Goal: Task Accomplishment & Management: Use online tool/utility

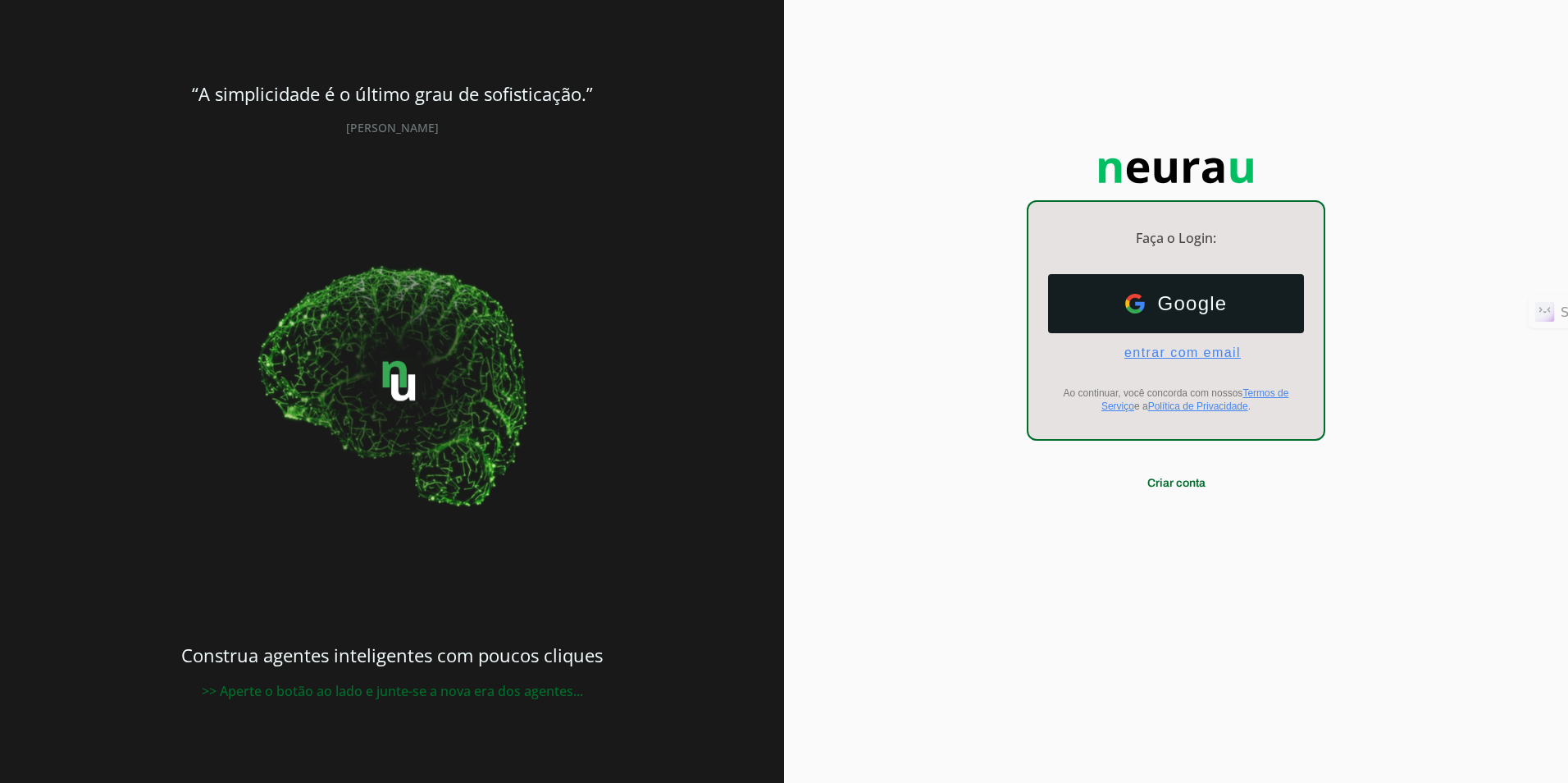
click at [992, 347] on span "entrar com email" at bounding box center [1176, 353] width 130 height 15
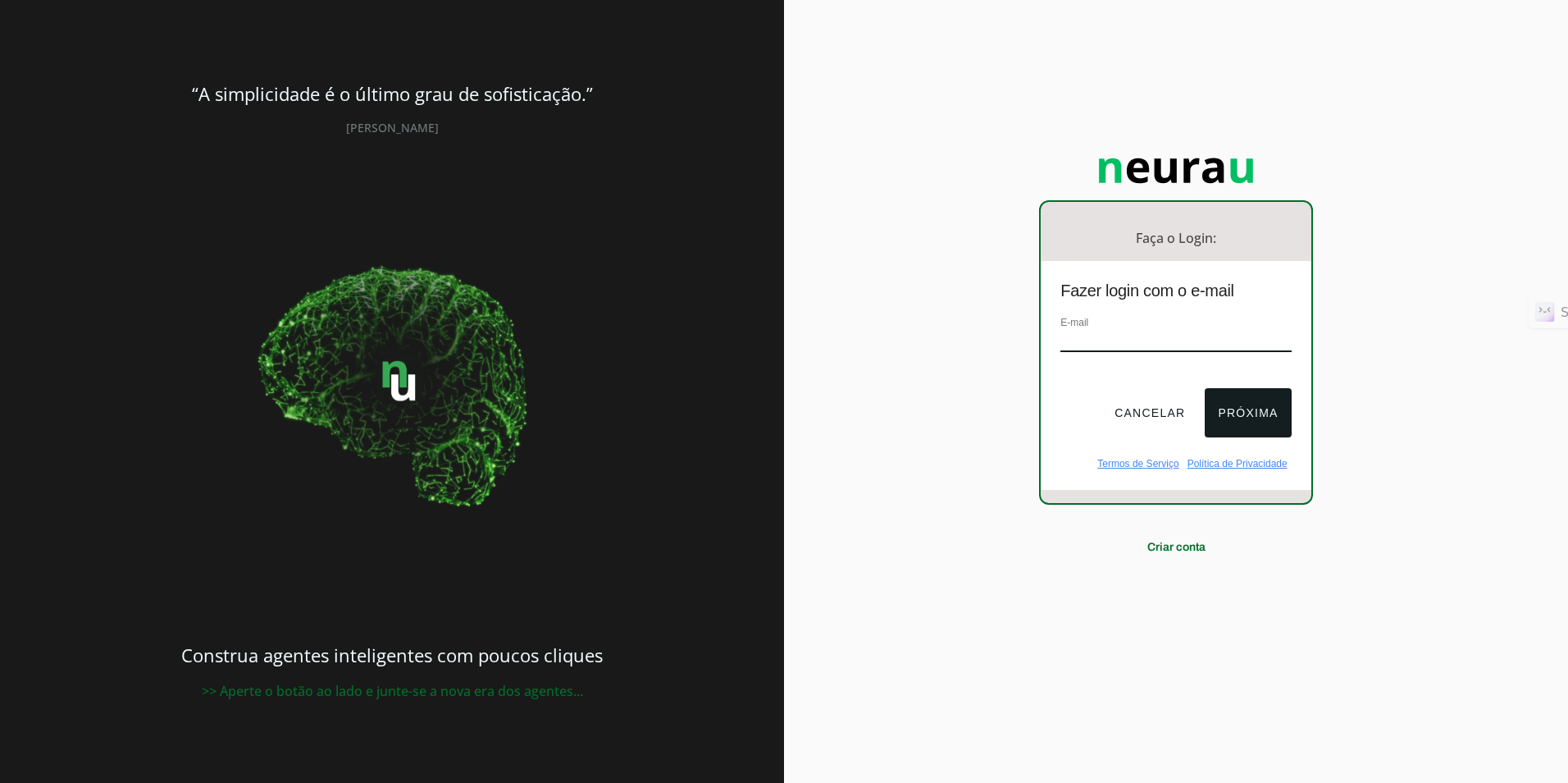
type input "[EMAIL_ADDRESS][DOMAIN_NAME]"
click at [992, 418] on button "Próxima" at bounding box center [1248, 413] width 86 height 49
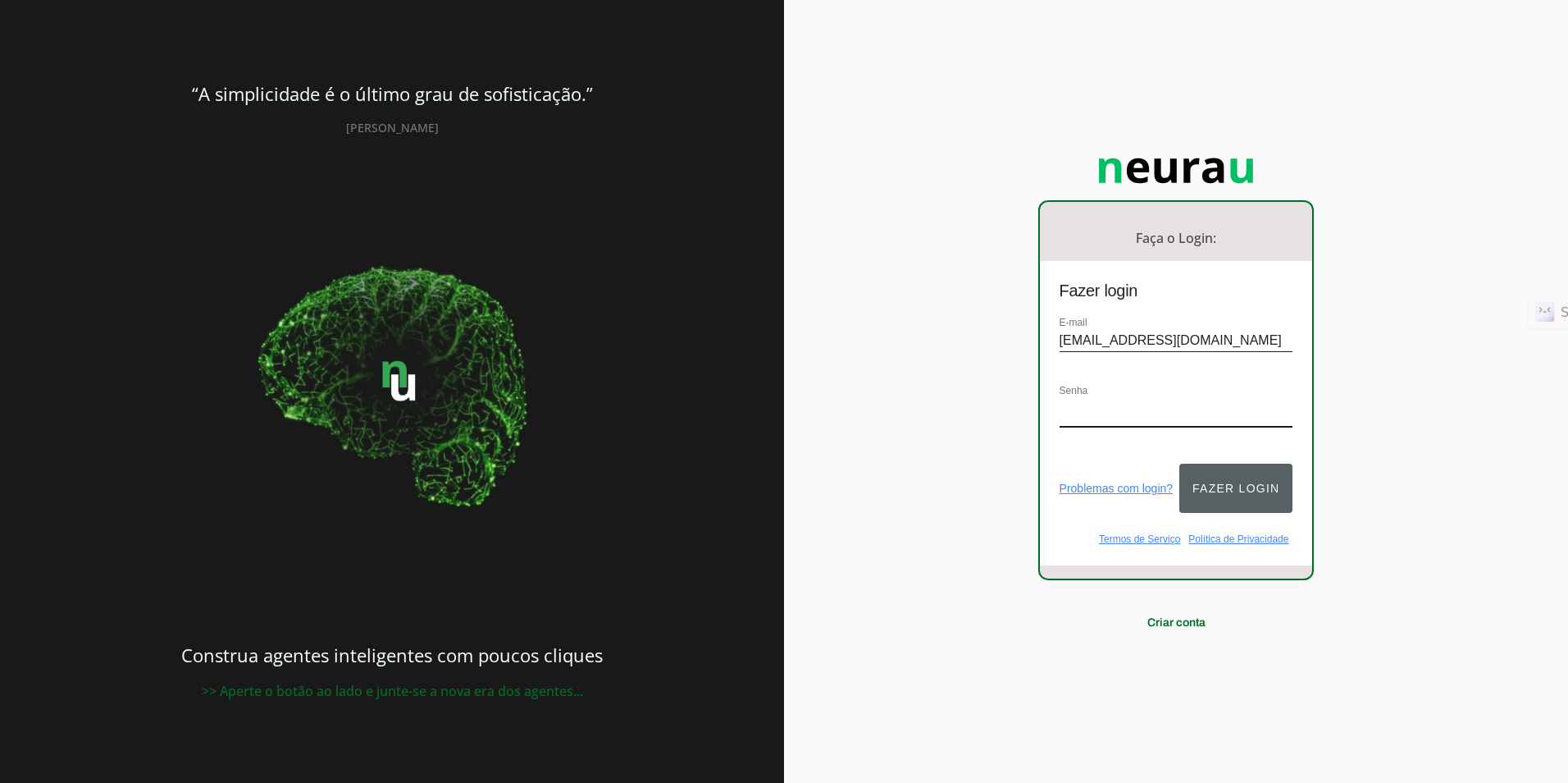
click at [992, 489] on button "Fazer login" at bounding box center [1236, 488] width 113 height 49
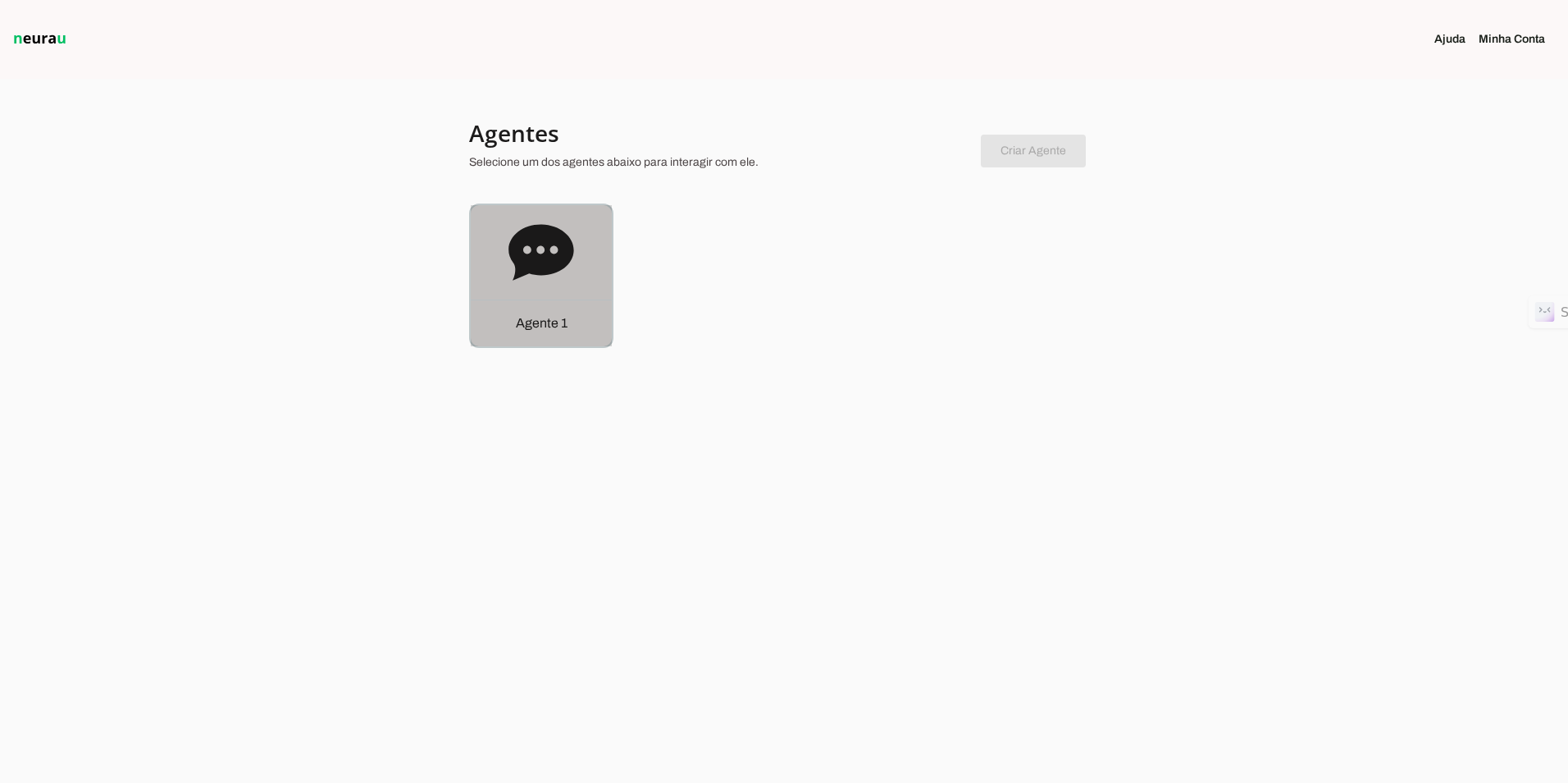
click at [553, 226] on icon at bounding box center [541, 252] width 65 height 65
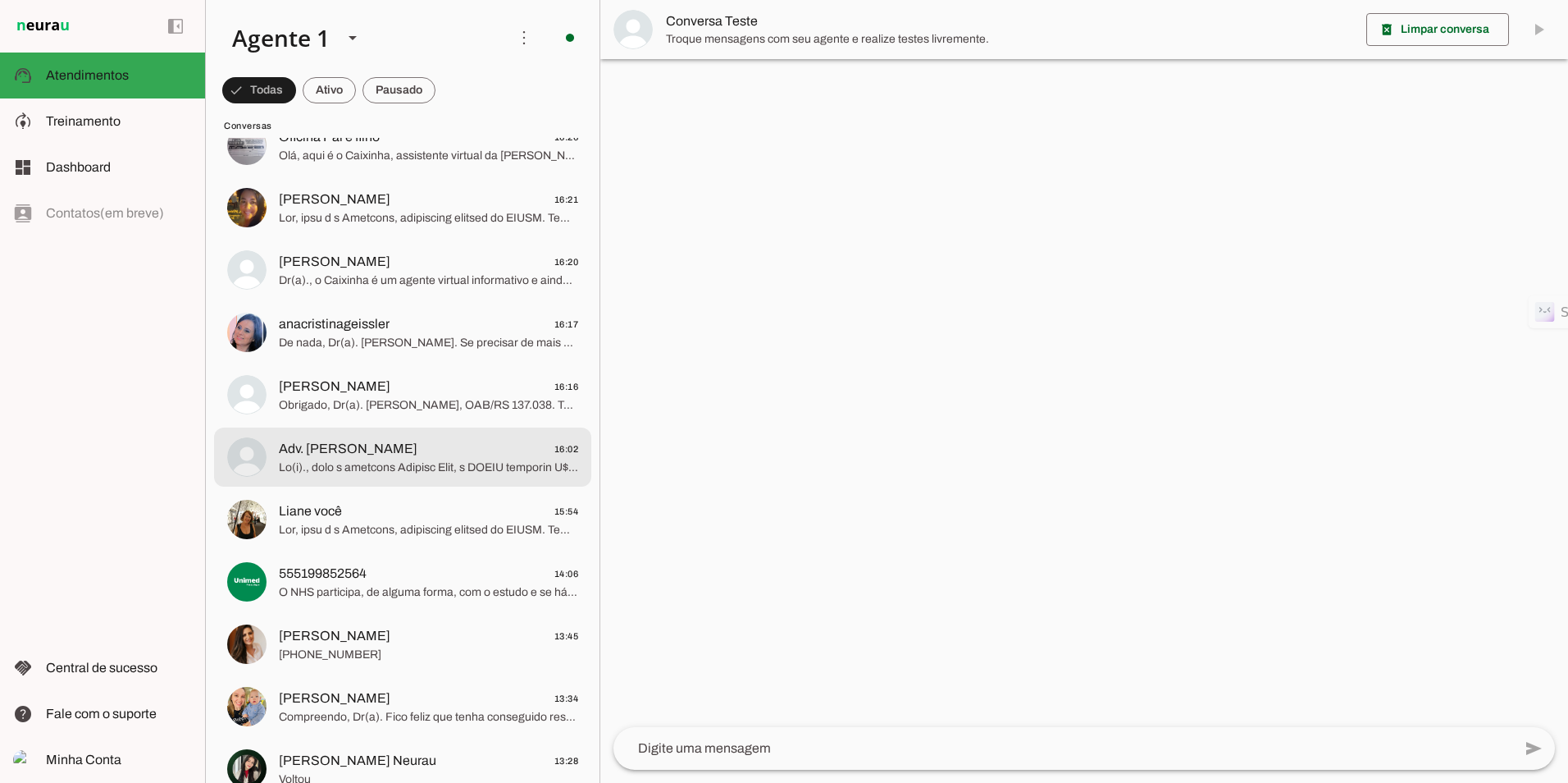
scroll to position [164, 0]
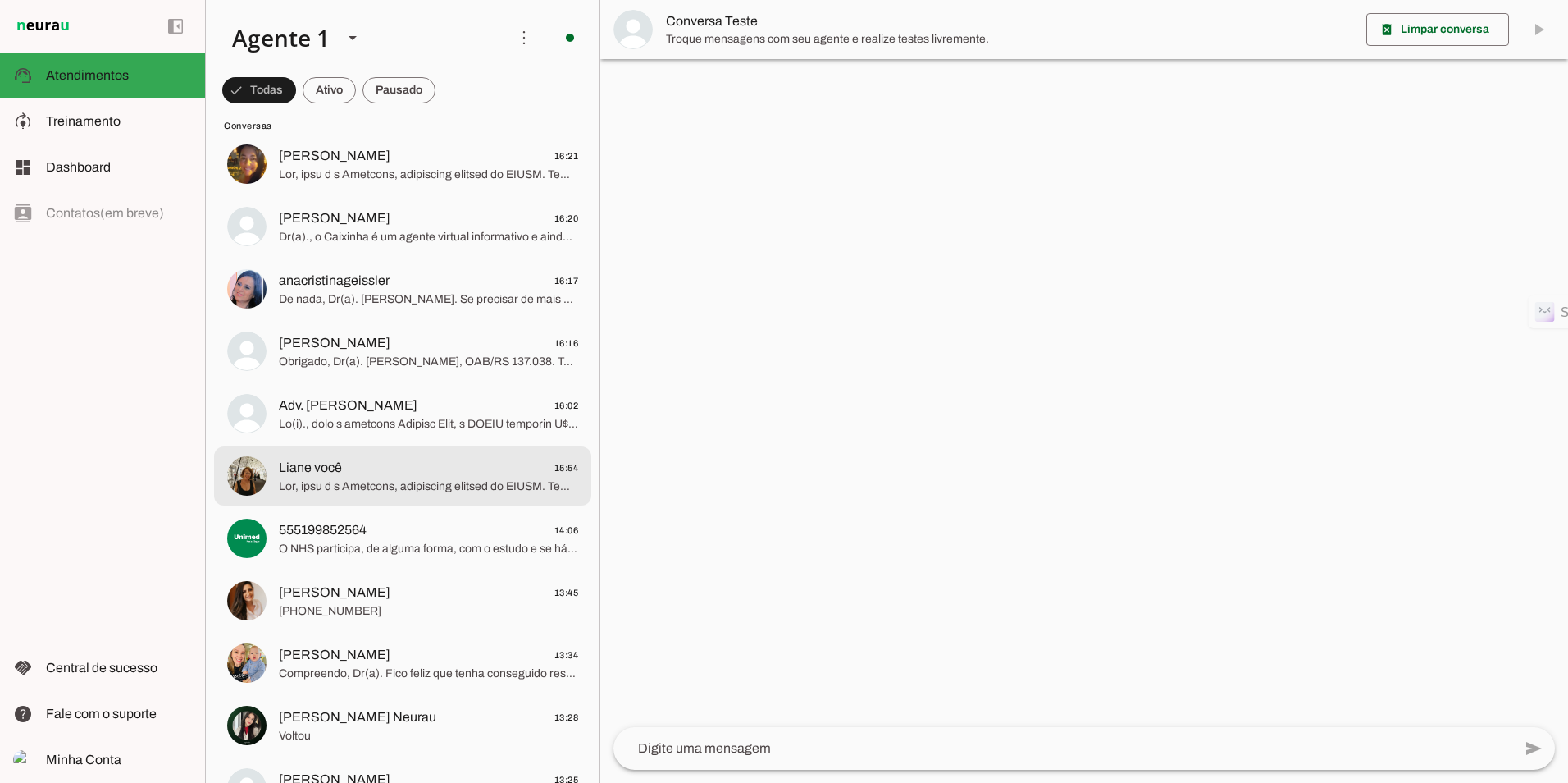
click at [362, 483] on span at bounding box center [428, 486] width 300 height 17
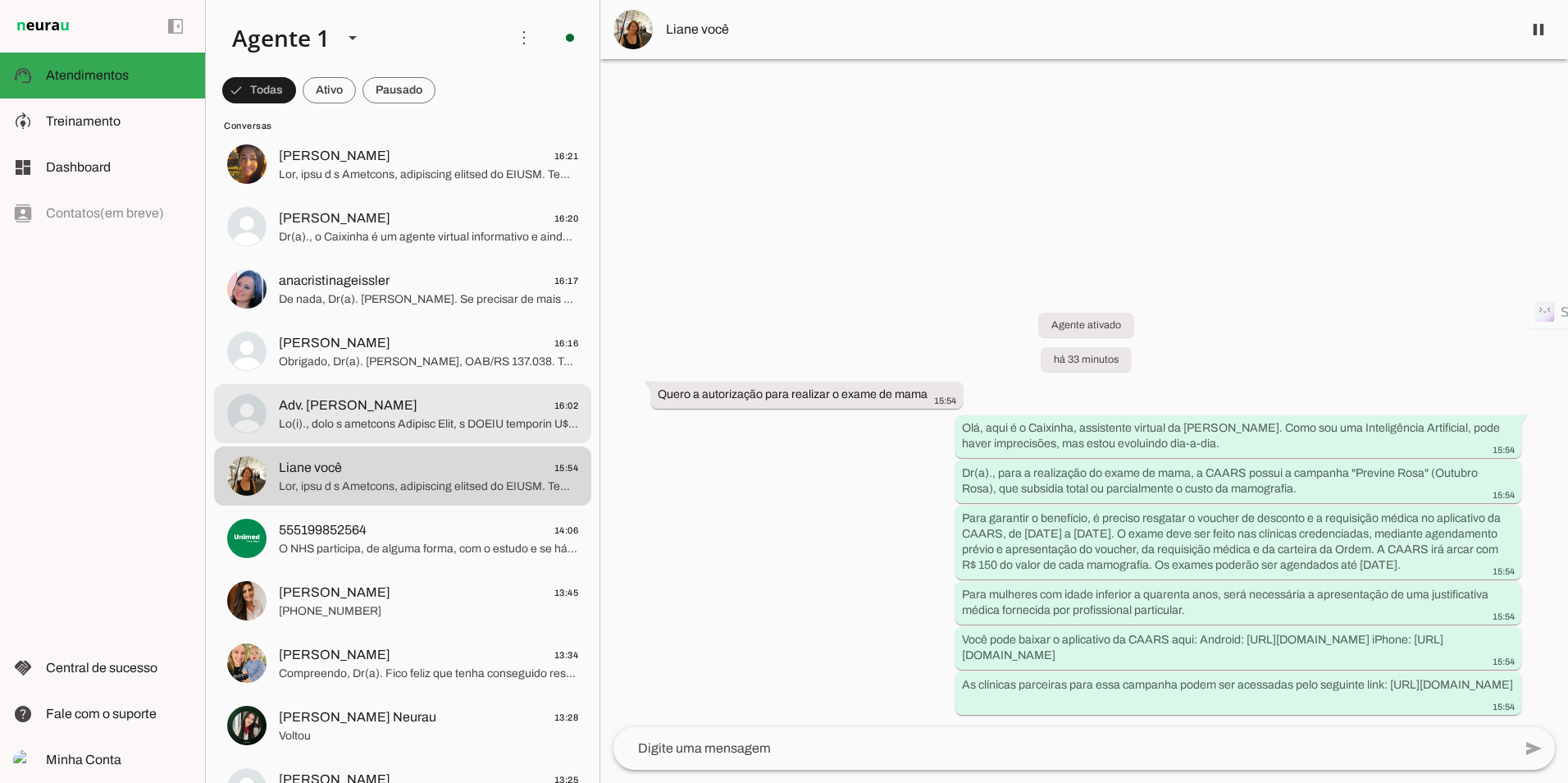
click at [286, 425] on span at bounding box center [428, 424] width 300 height 17
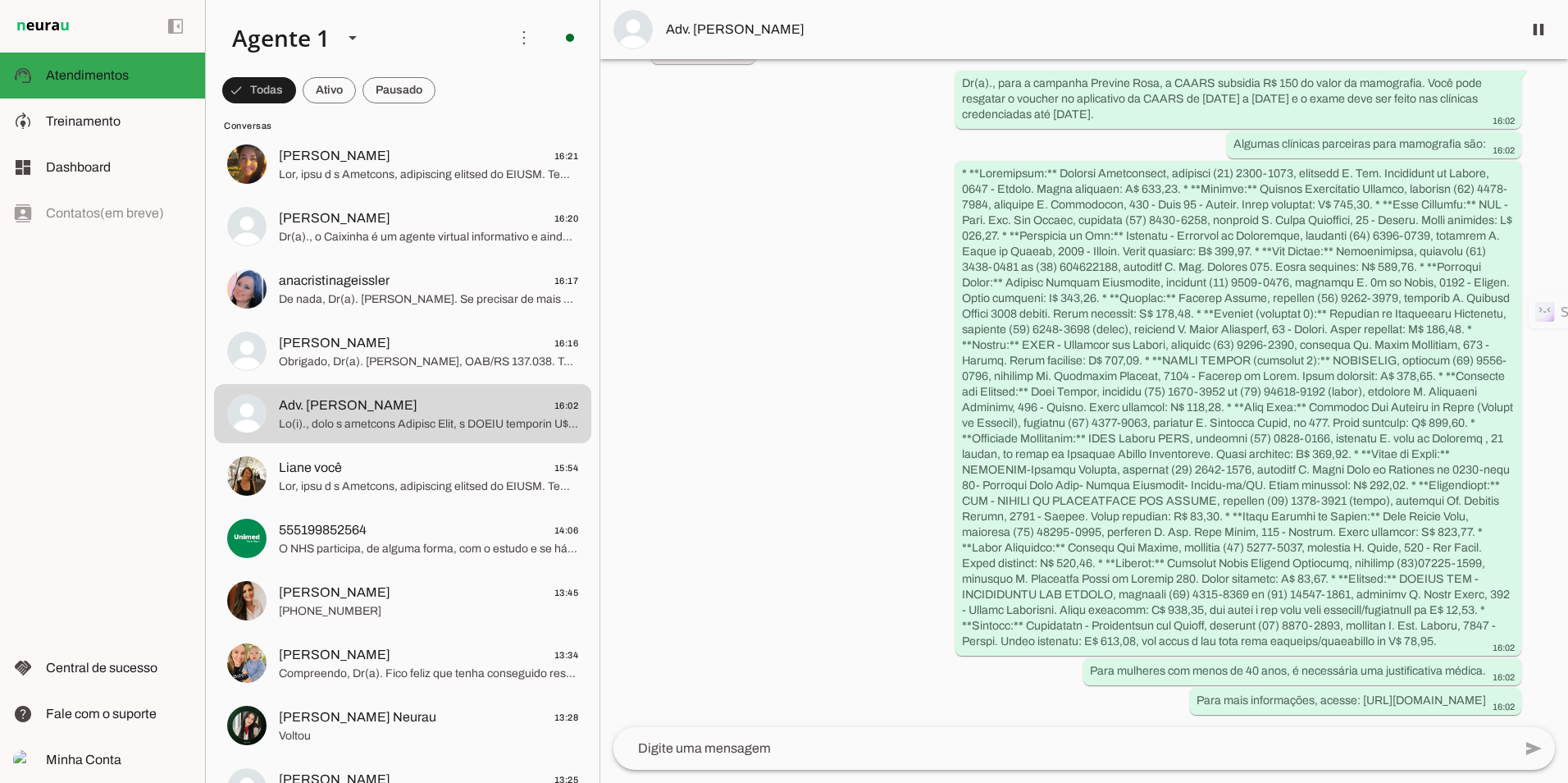
scroll to position [384, 0]
click at [345, 354] on span "Obrigado, Dr(a). [PERSON_NAME], OAB/RS 137.038. Tenha um excelente dia!" at bounding box center [428, 362] width 300 height 17
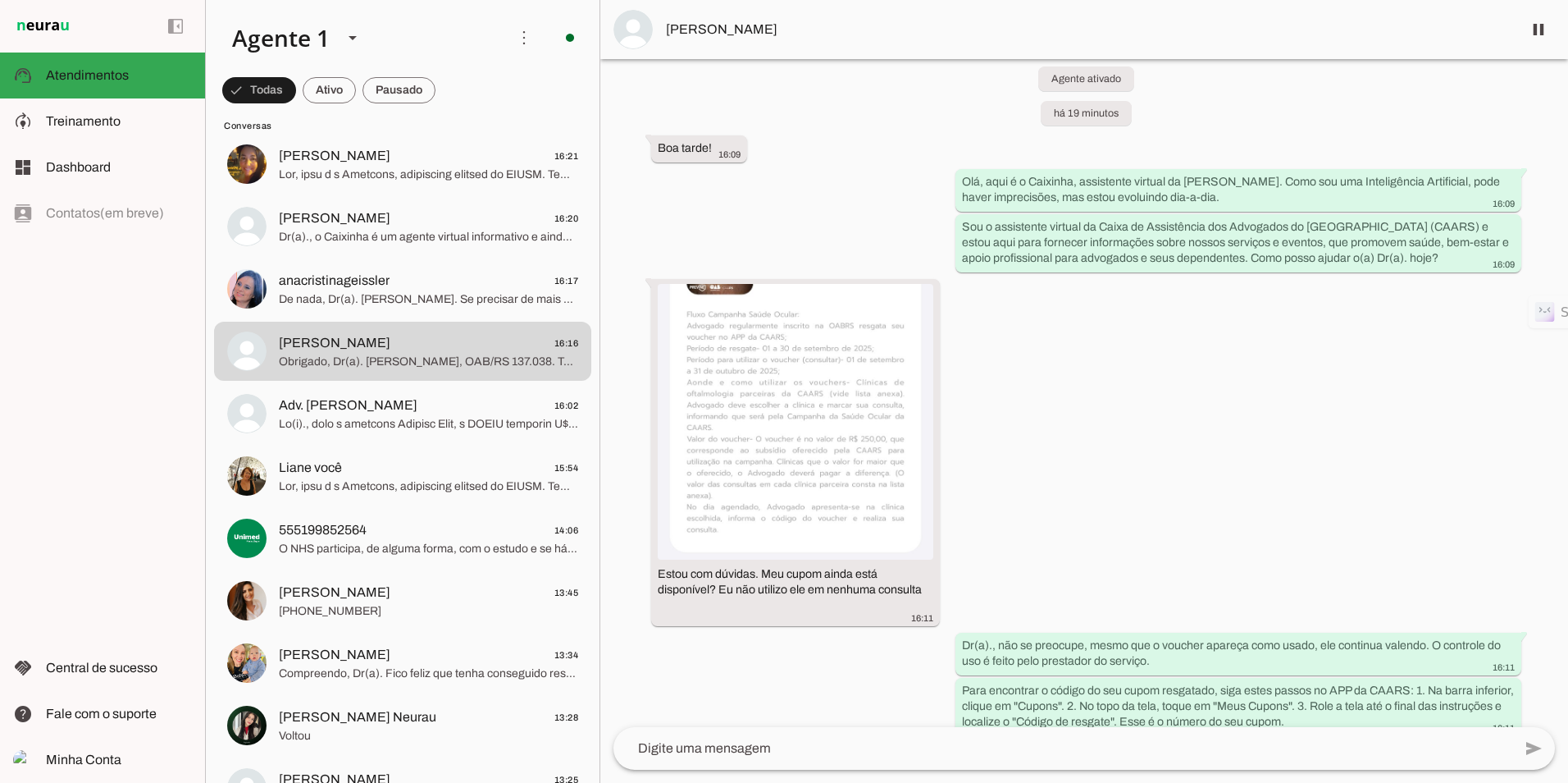
scroll to position [6, 0]
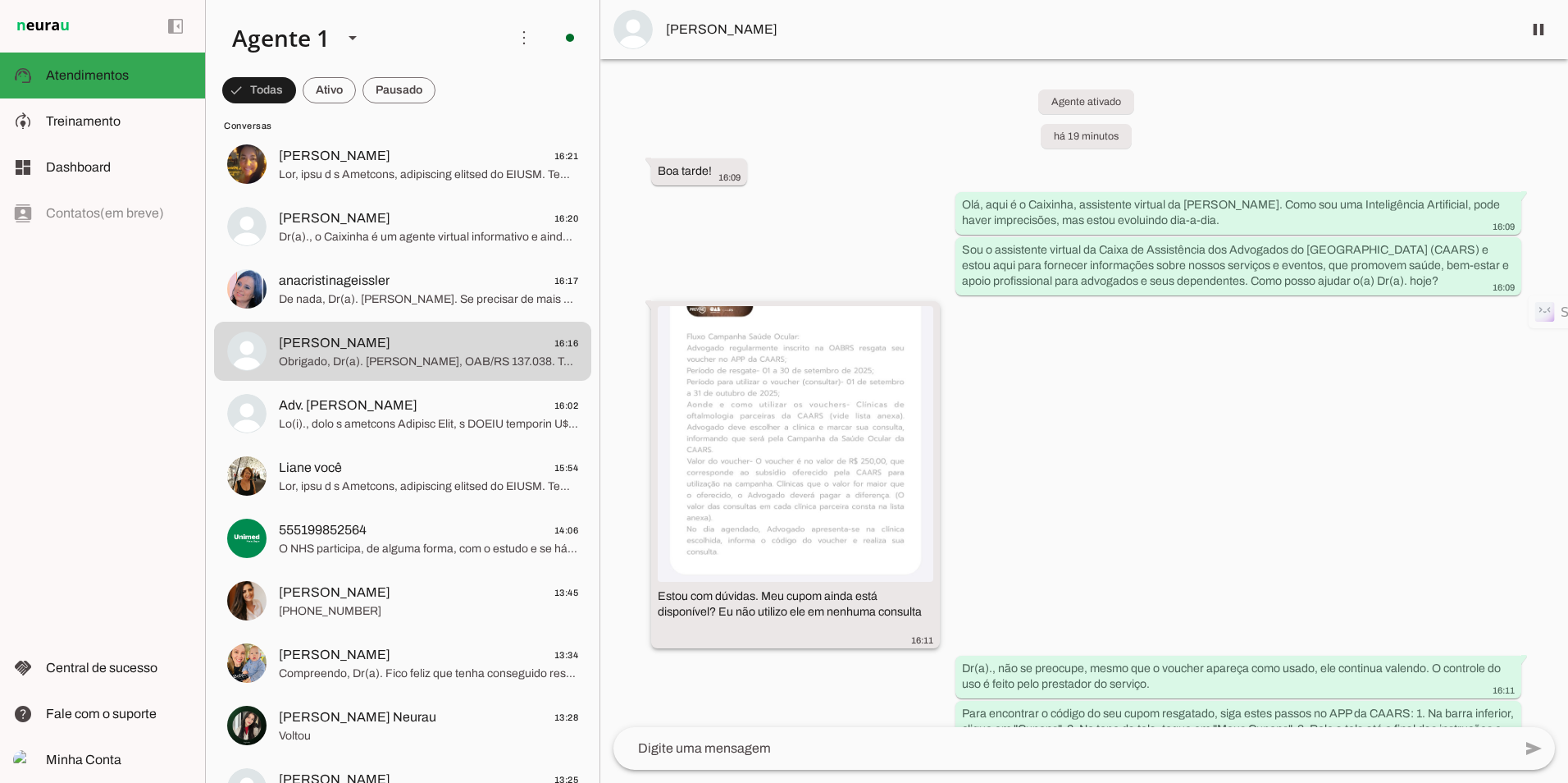
click at [699, 419] on img at bounding box center [795, 444] width 276 height 276
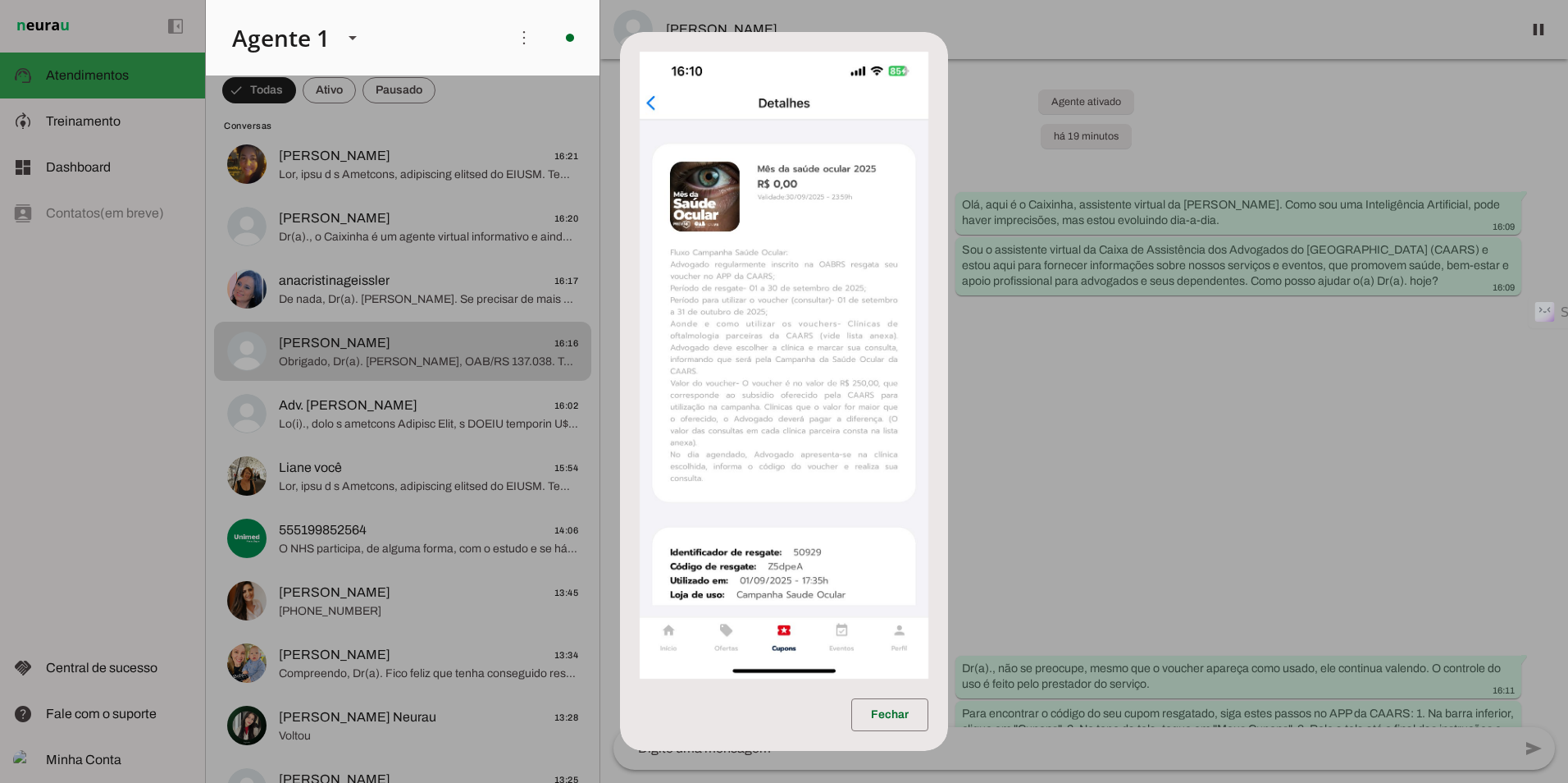
click at [699, 419] on img at bounding box center [784, 365] width 289 height 626
click at [948, 373] on dialog "Fechar" at bounding box center [784, 391] width 328 height 718
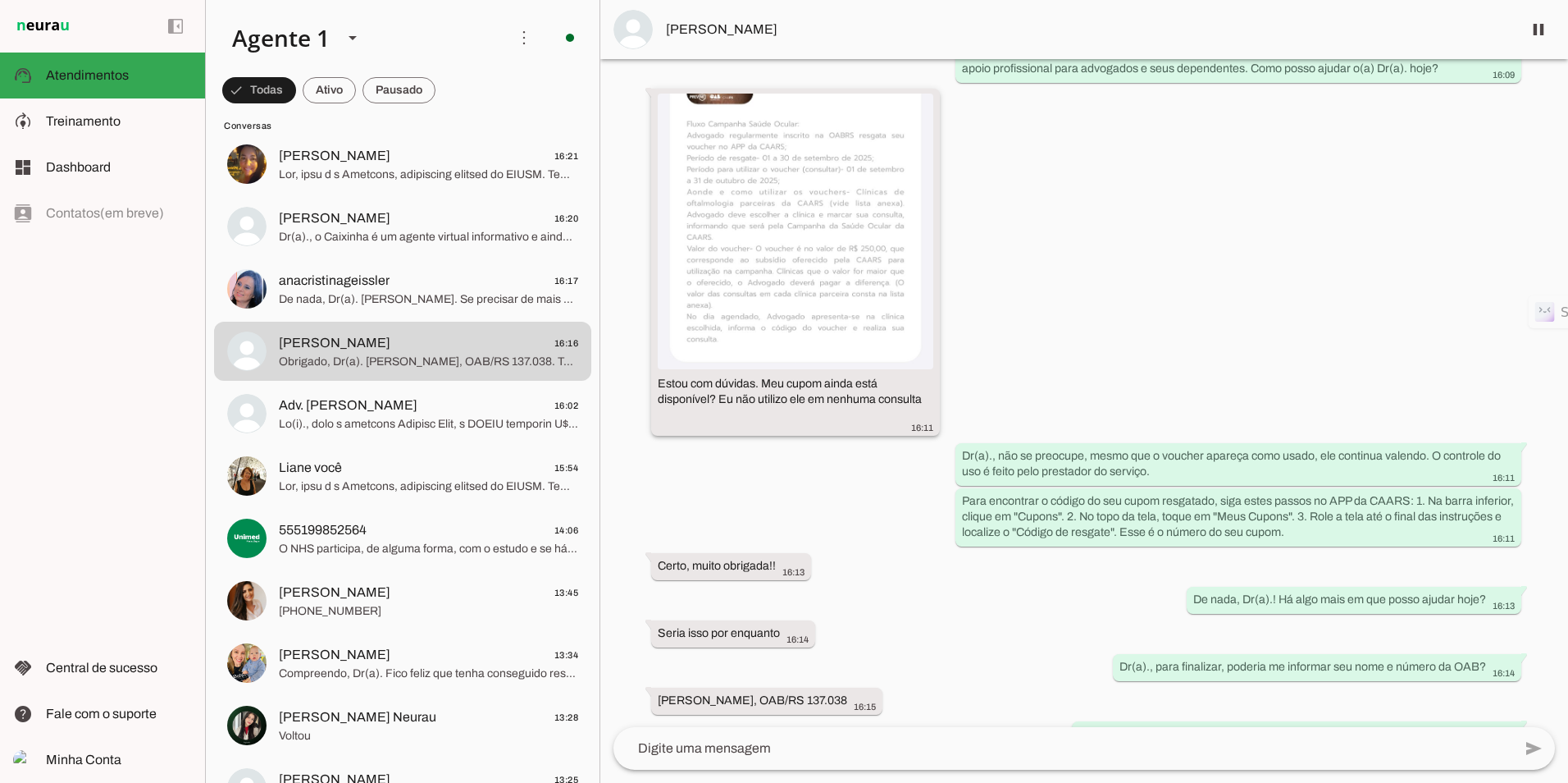
scroll to position [252, 0]
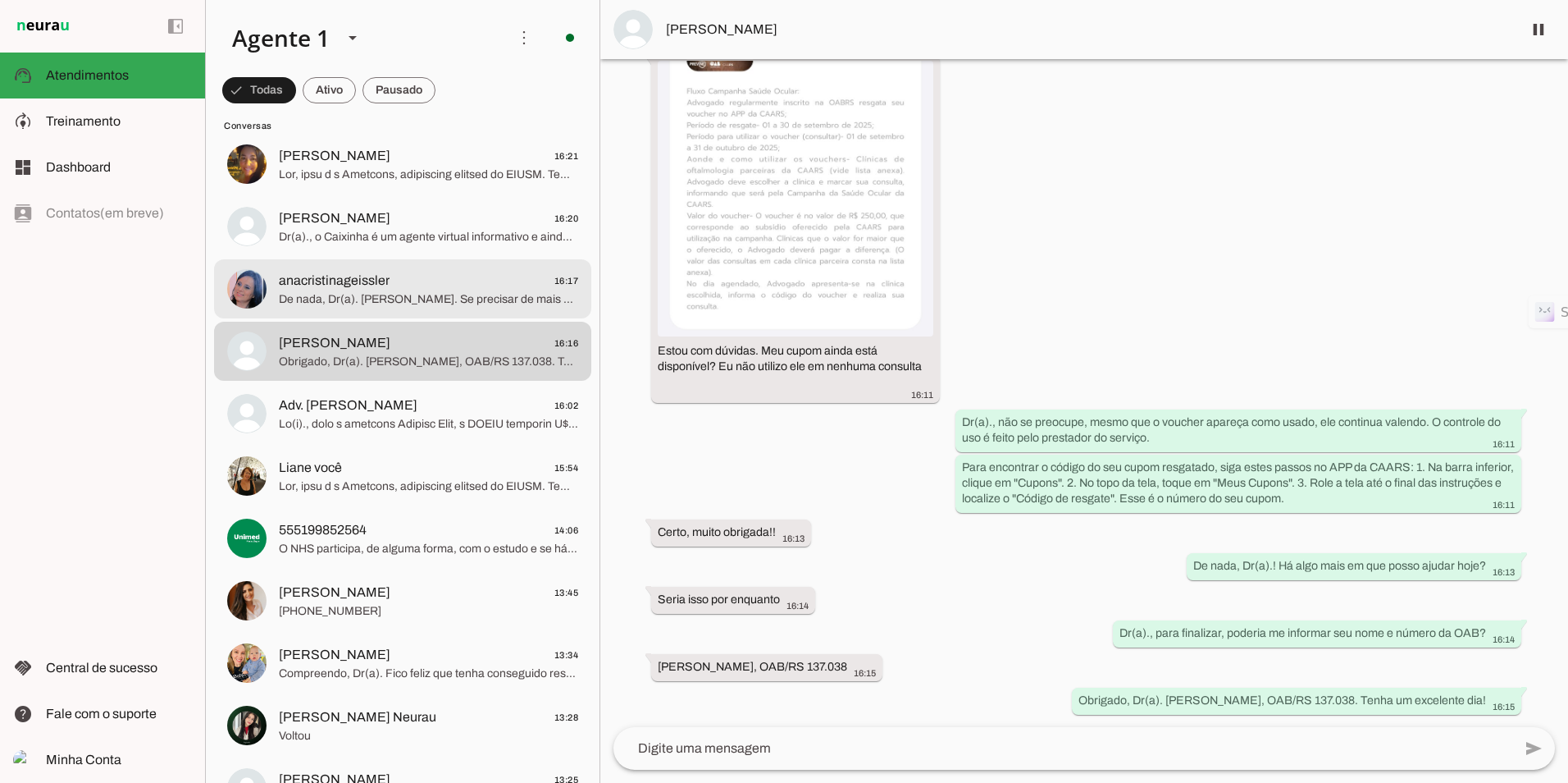
click at [455, 278] on span "anacristinageissler 16:17" at bounding box center [428, 280] width 300 height 20
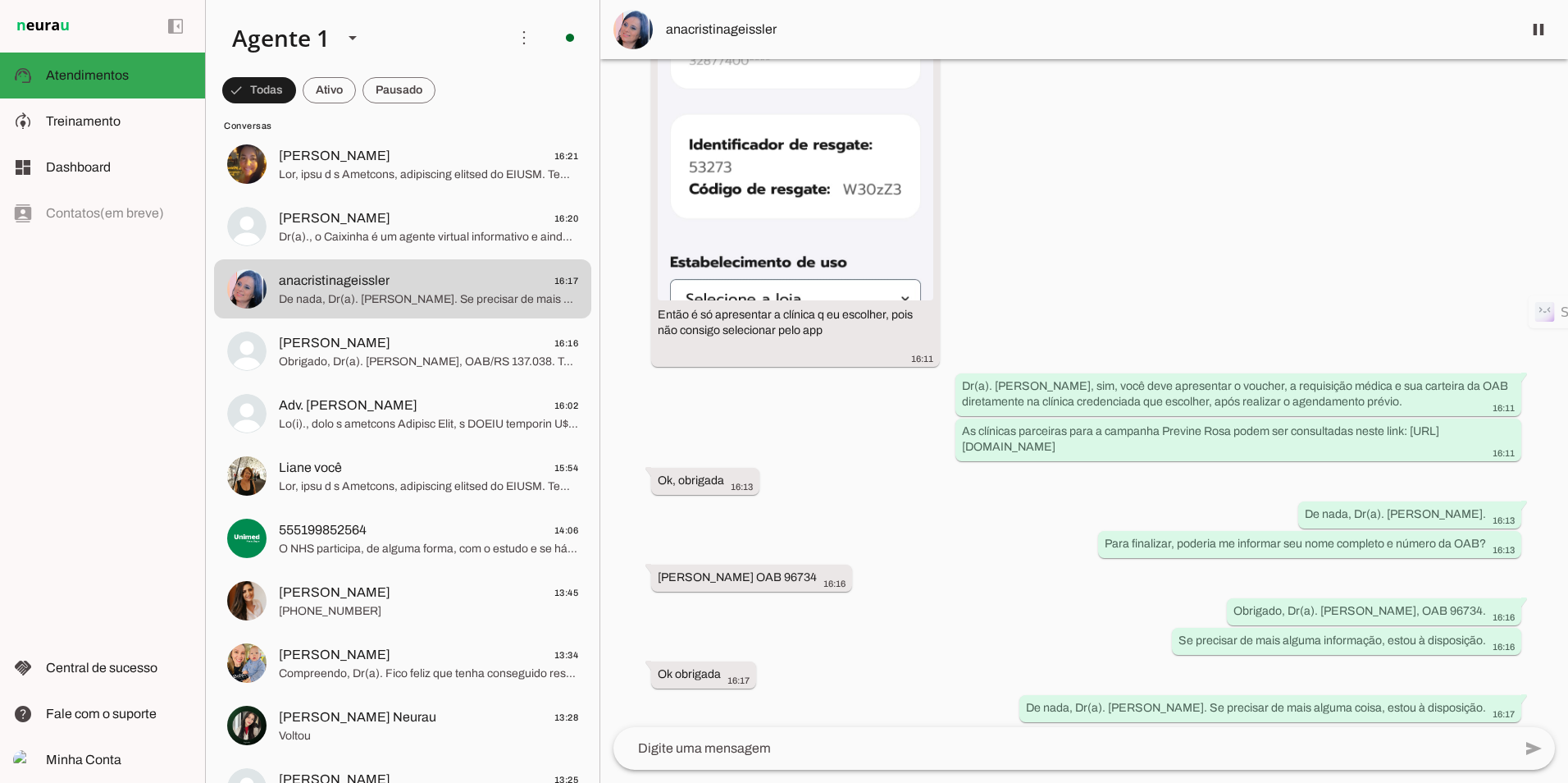
scroll to position [562, 0]
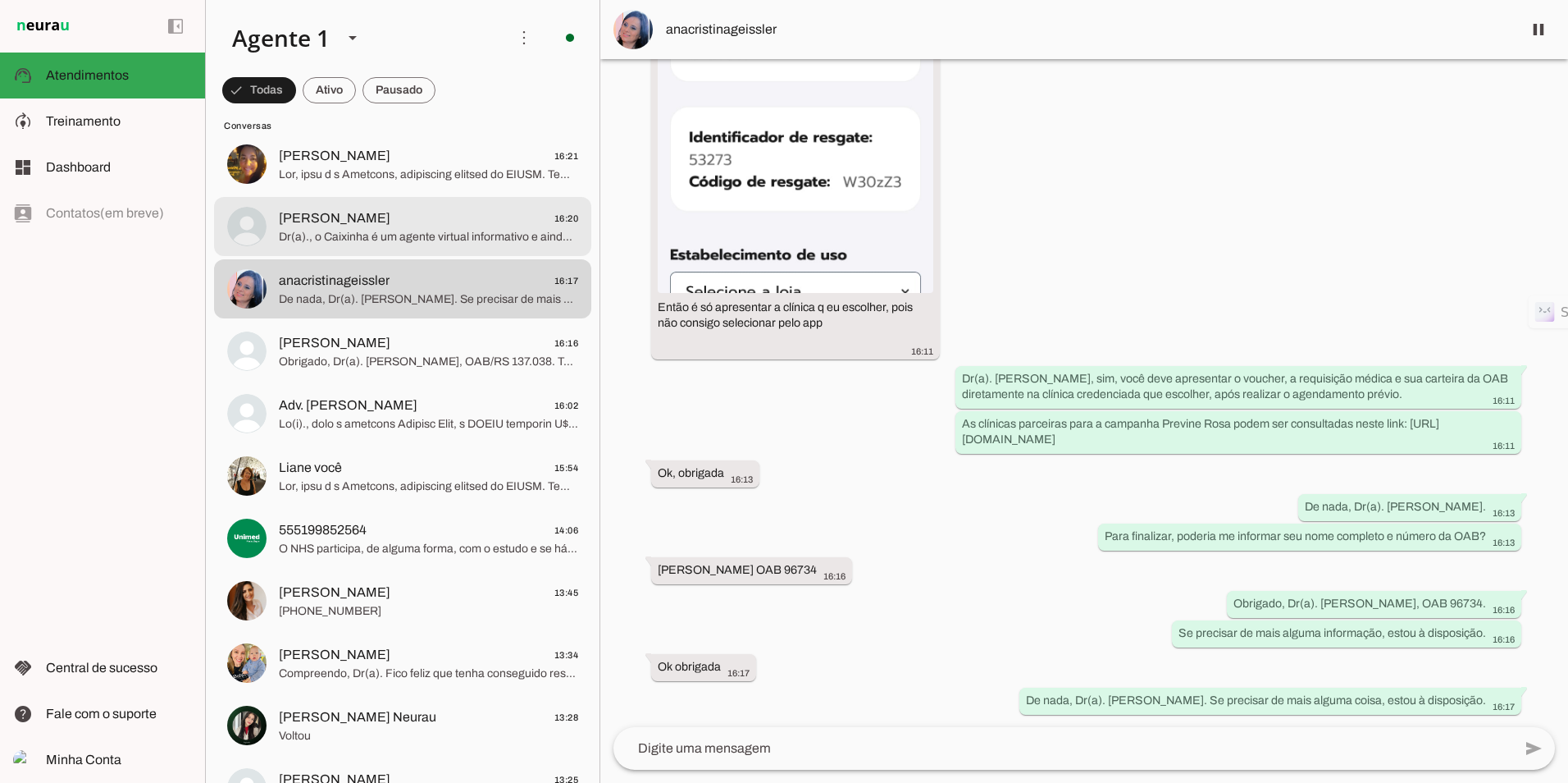
click at [408, 206] on div at bounding box center [428, 227] width 300 height 41
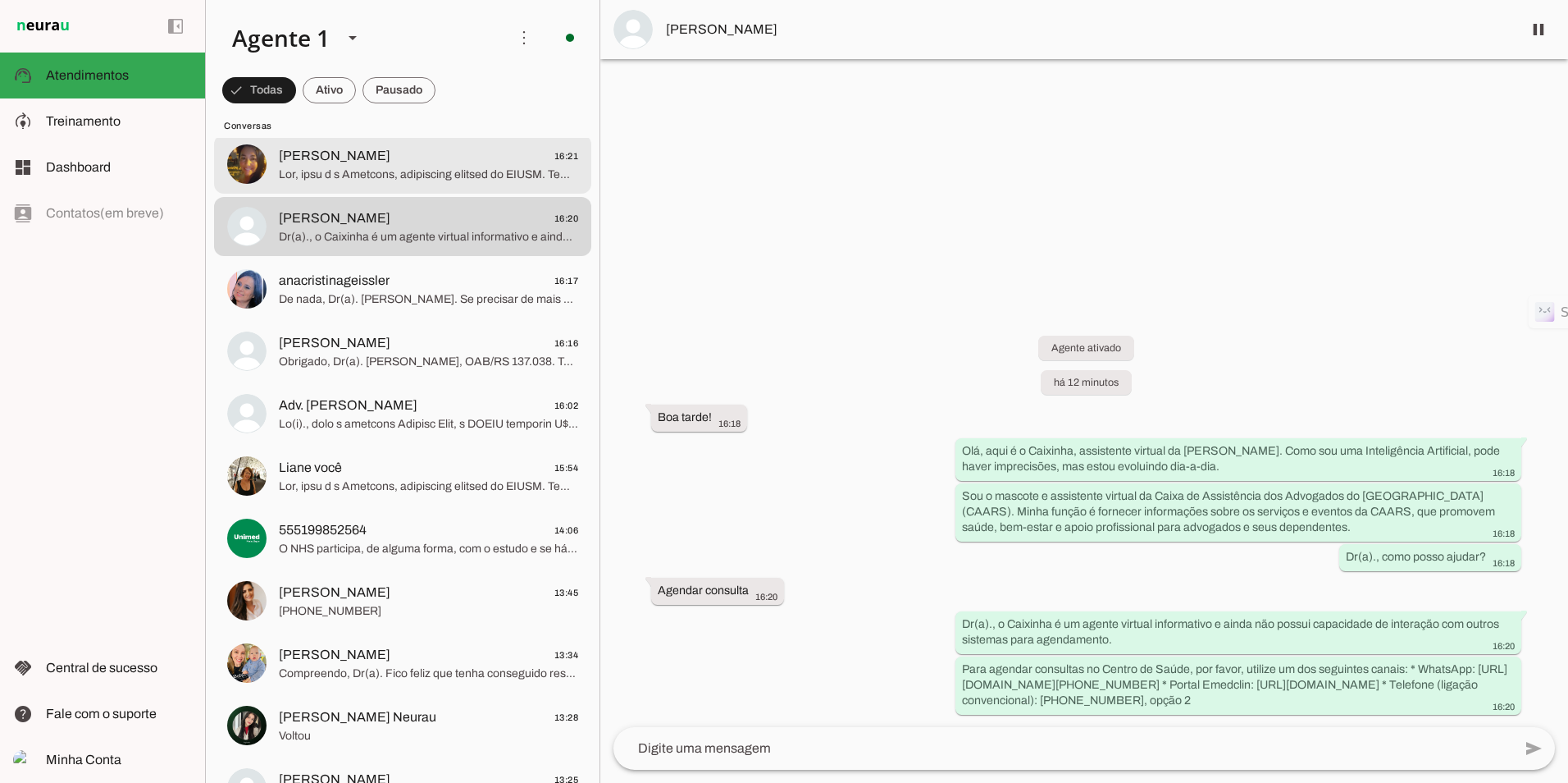
click at [414, 168] on span at bounding box center [428, 175] width 300 height 17
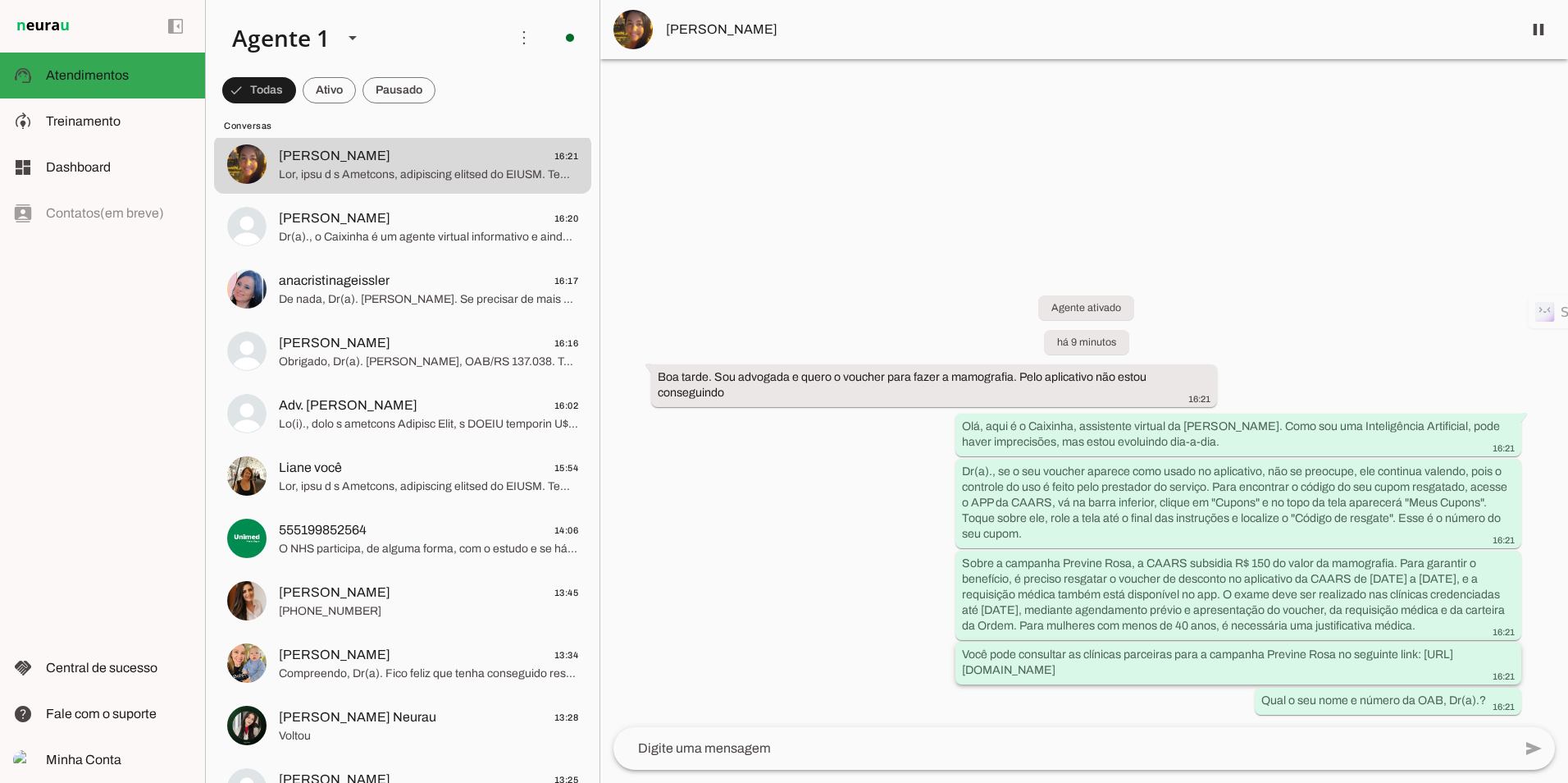
click at [0, 0] on slot "Você pode consultar as clínicas parceiras para a campanha Previne Rosa no segui…" at bounding box center [0, 0] width 0 height 0
drag, startPoint x: 1128, startPoint y: 664, endPoint x: 1257, endPoint y: 675, distance: 129.5
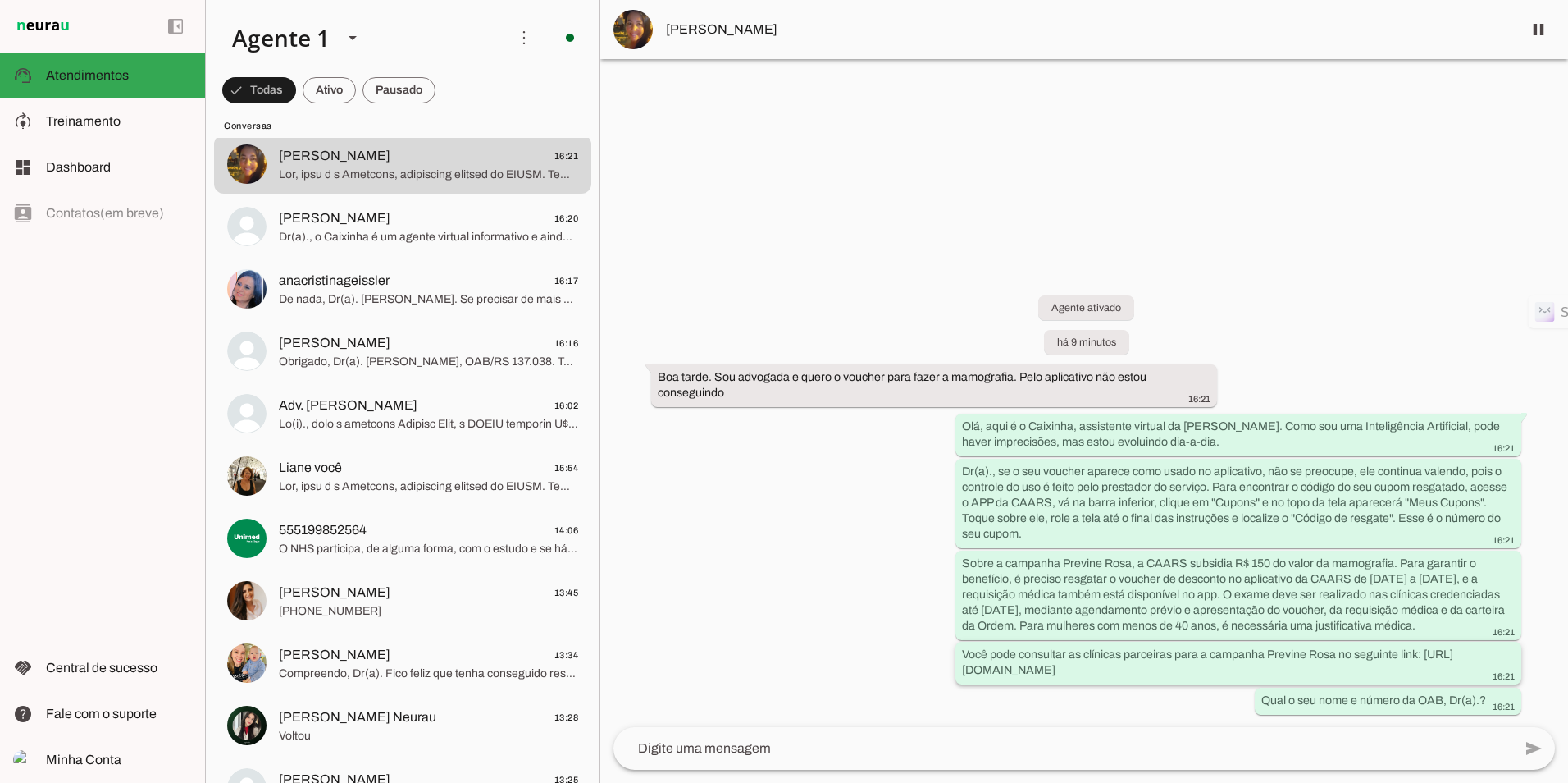
click at [0, 0] on slot "Você pode consultar as clínicas parceiras para a campanha Previne Rosa no segui…" at bounding box center [0, 0] width 0 height 0
drag, startPoint x: 1290, startPoint y: 673, endPoint x: 949, endPoint y: 674, distance: 341.0
click at [949, 620] on div "Agente ativado há 9 minutos Boa tarde. Sou advogada e quero o voucher para faze…" at bounding box center [1084, 493] width 968 height 467
